Goal: Book appointment/travel/reservation

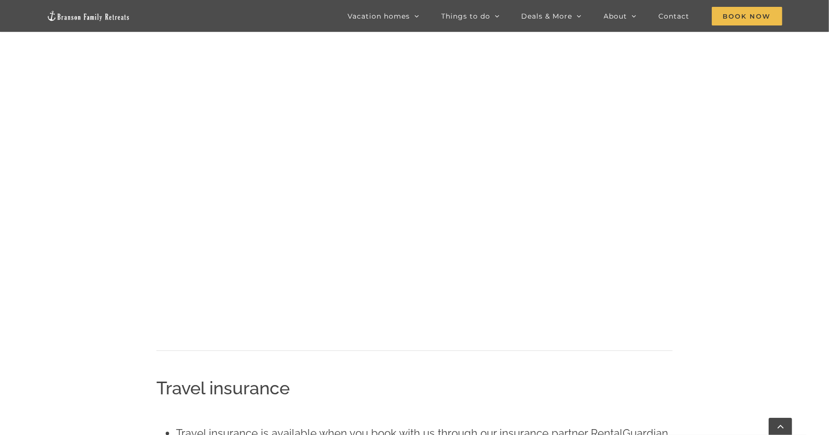
scroll to position [1090, 0]
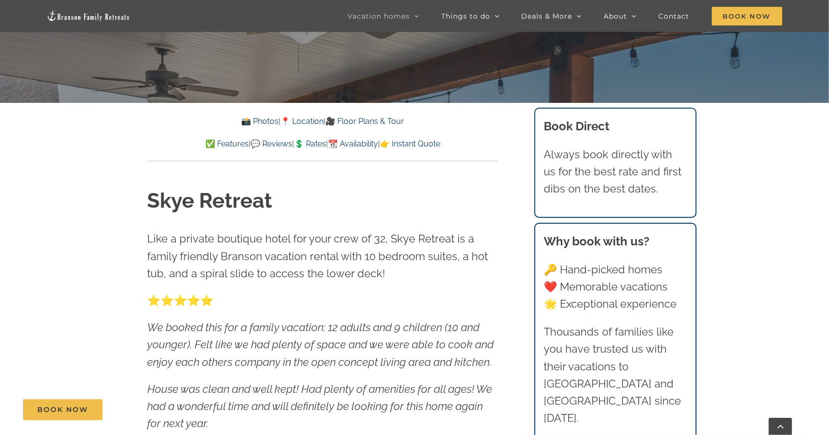
click at [318, 143] on link "💲 Rates" at bounding box center [310, 143] width 32 height 9
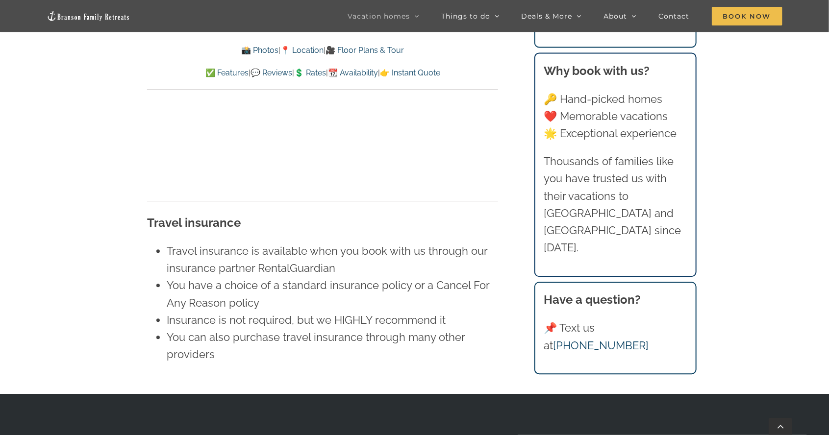
scroll to position [6949, 0]
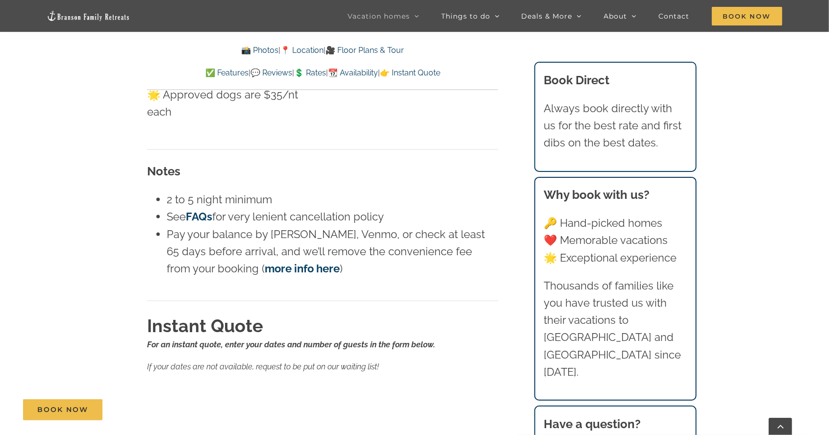
scroll to position [361, 0]
